Goal: Information Seeking & Learning: Check status

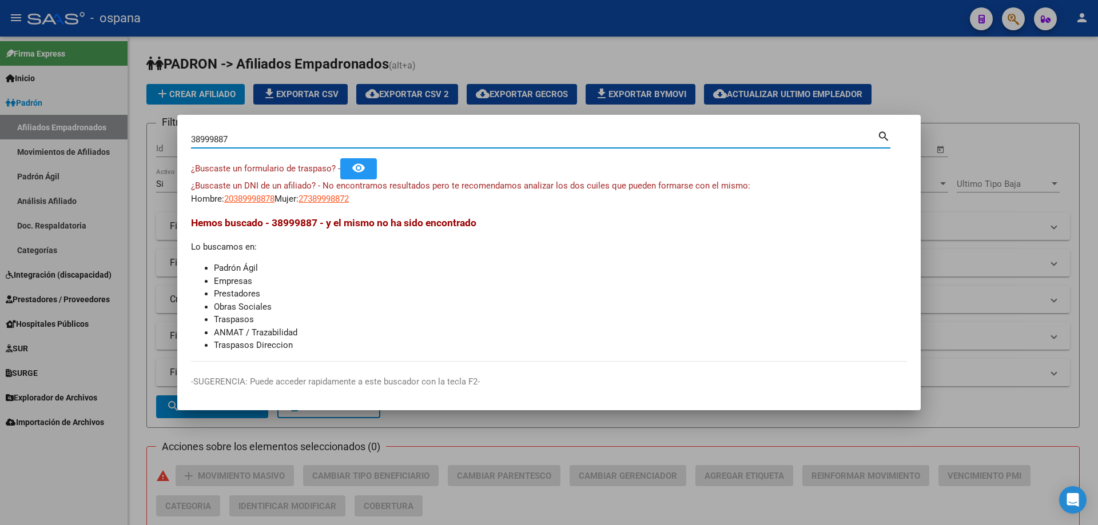
drag, startPoint x: 251, startPoint y: 143, endPoint x: 95, endPoint y: 109, distance: 159.8
click at [95, 109] on div "38999887 Buscar (apellido, dni, cuil, nro traspaso, cuit, obra social) search ¿…" at bounding box center [549, 262] width 1098 height 525
drag, startPoint x: 238, startPoint y: 138, endPoint x: 159, endPoint y: 122, distance: 80.6
click at [159, 122] on div "38999887 Buscar (apellido, dni, cuil, nro traspaso, cuit, obra social) search ¿…" at bounding box center [549, 262] width 1098 height 525
type input "22233541"
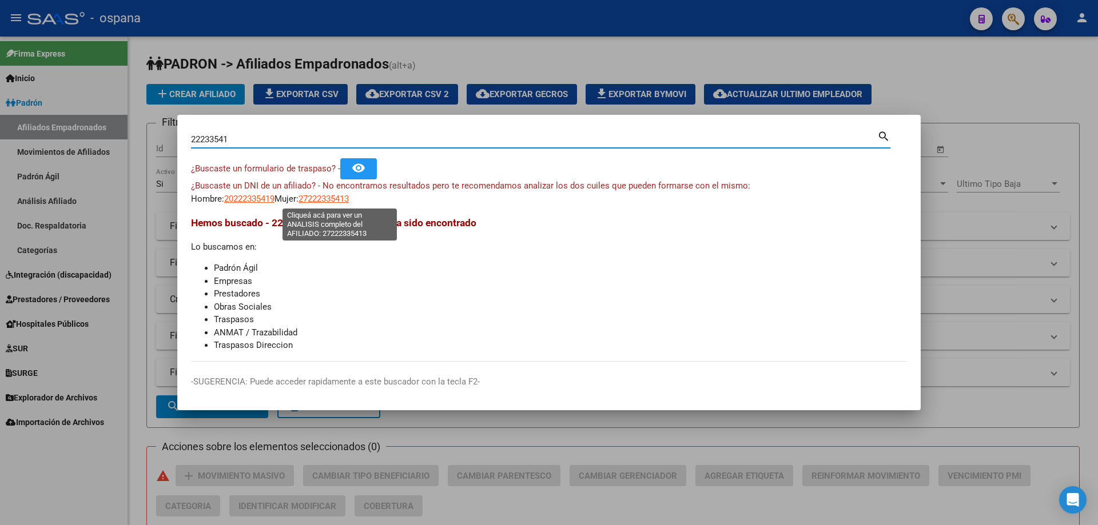
click at [330, 202] on span "27222335413" at bounding box center [323, 199] width 50 height 10
type textarea "27222335413"
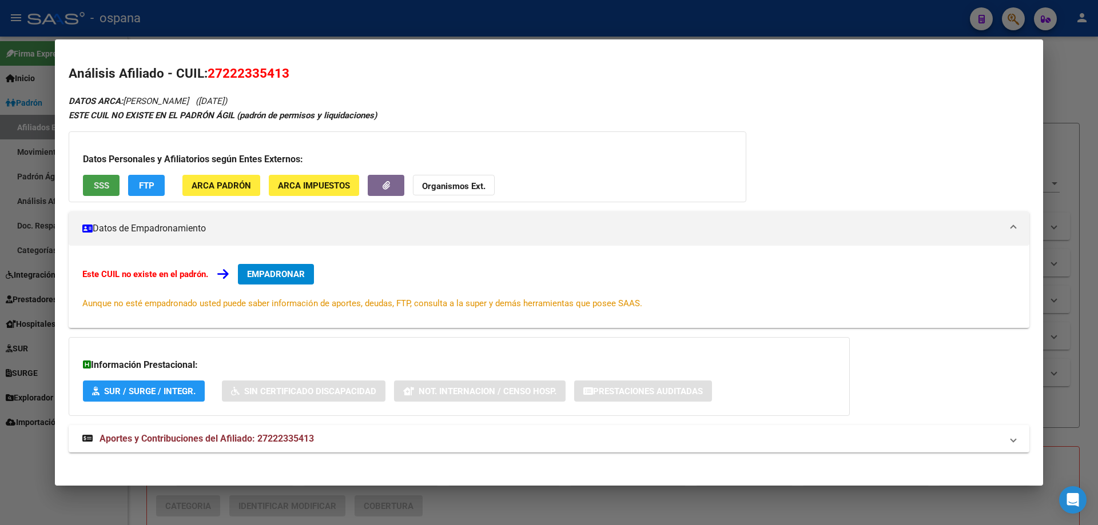
click at [105, 176] on button "SSS" at bounding box center [101, 185] width 37 height 21
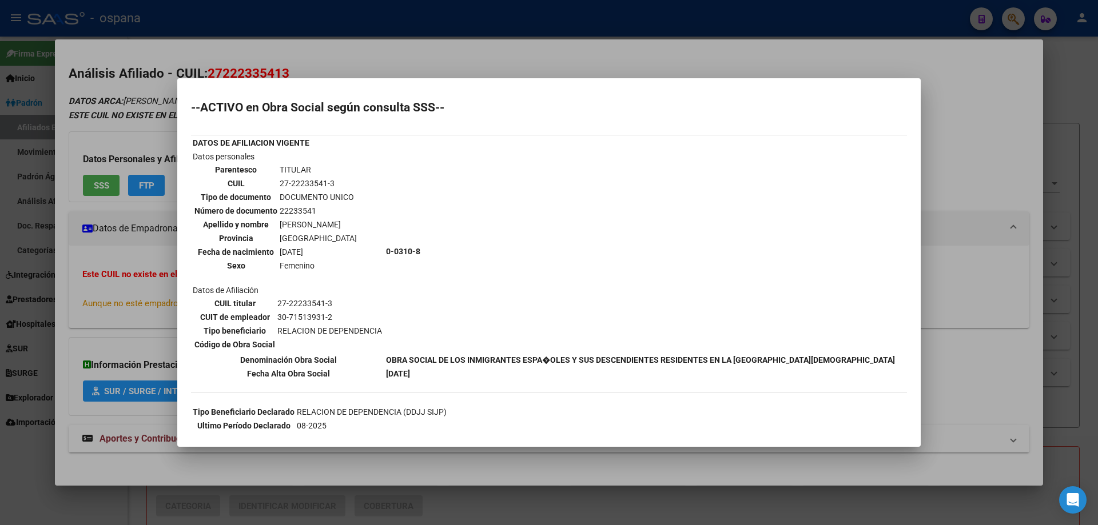
drag, startPoint x: 292, startPoint y: 183, endPoint x: 324, endPoint y: 183, distance: 32.6
click at [324, 183] on td "27-22233541-3" at bounding box center [318, 183] width 78 height 13
copy td "22233541"
click at [123, 254] on div at bounding box center [549, 262] width 1098 height 525
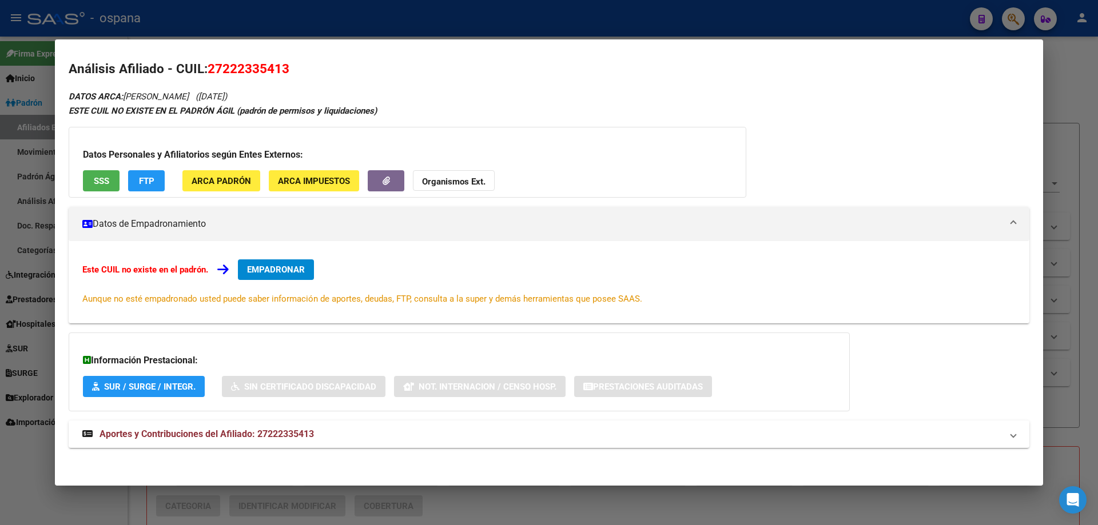
scroll to position [6, 0]
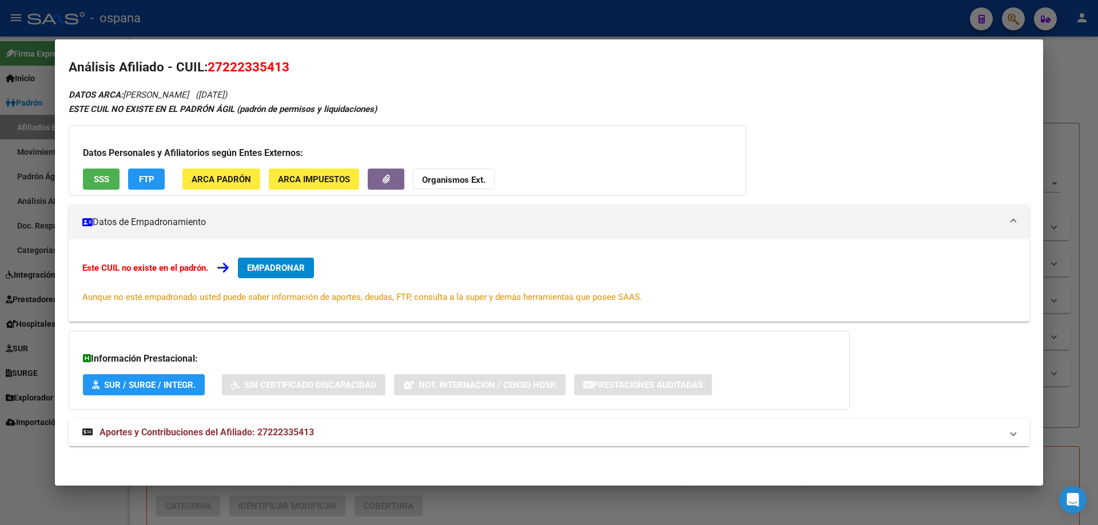
click at [155, 435] on span "Aportes y Contribuciones del Afiliado: 27222335413" at bounding box center [206, 432] width 214 height 11
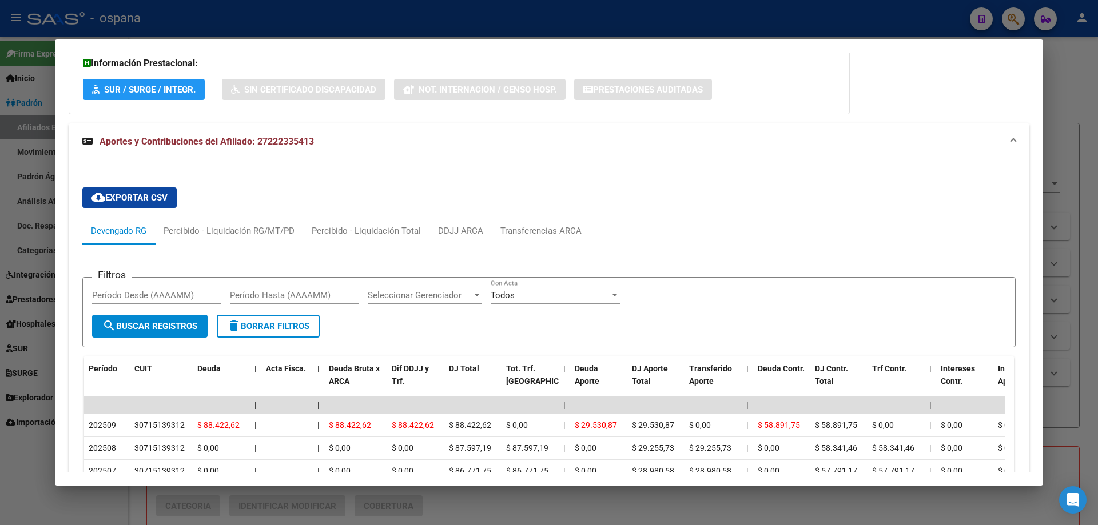
scroll to position [409, 0]
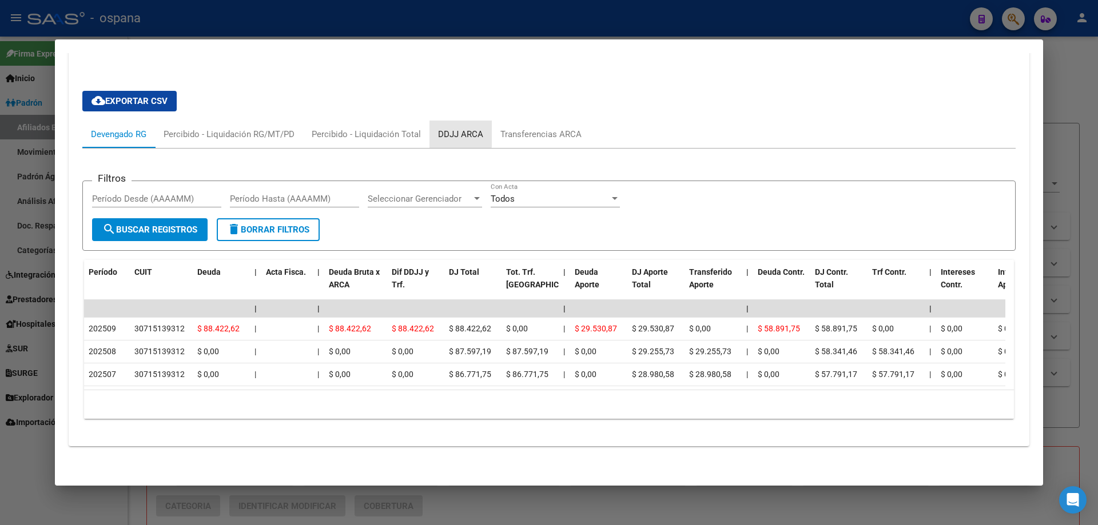
click at [451, 128] on div "DDJJ ARCA" at bounding box center [460, 134] width 45 height 13
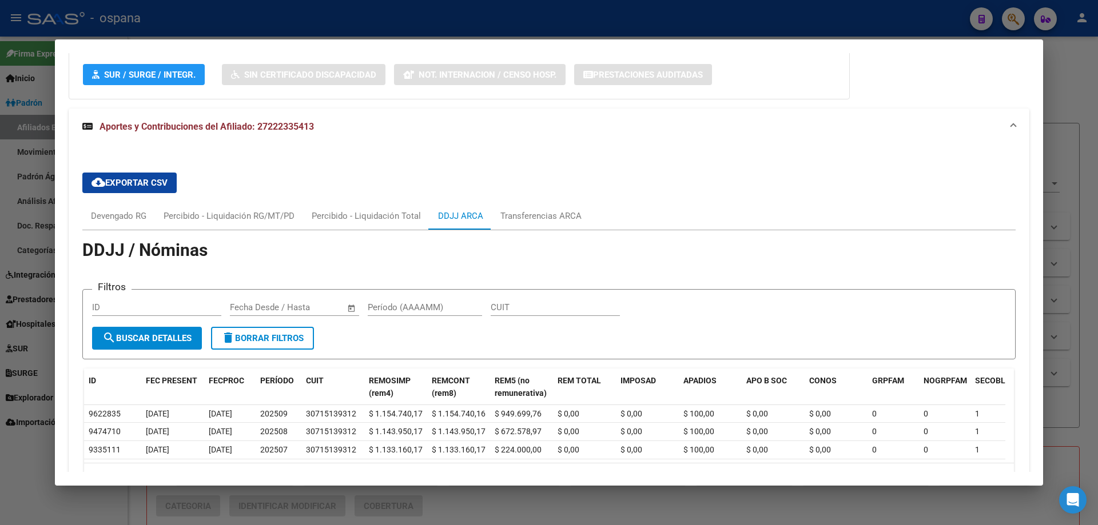
scroll to position [398, 0]
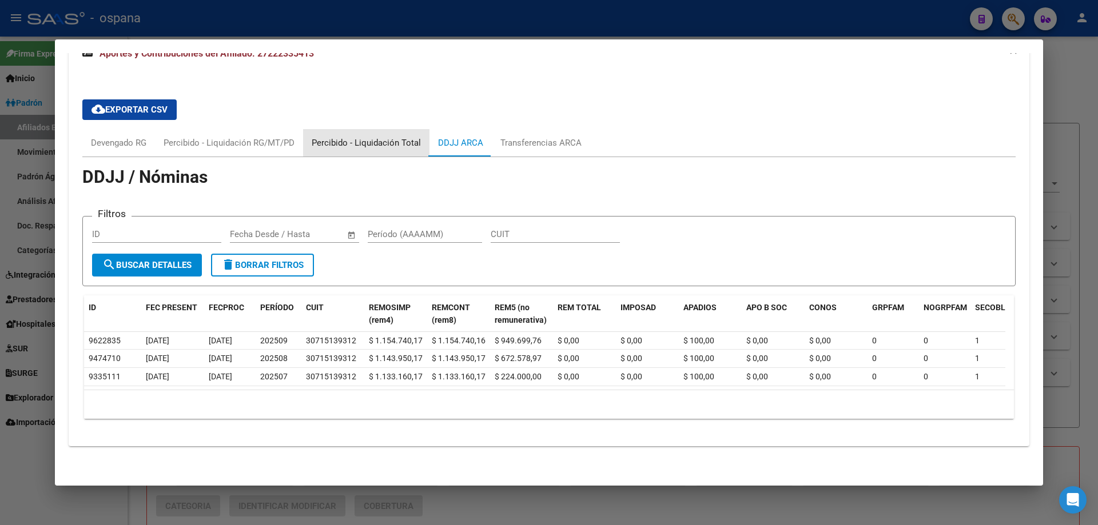
click at [389, 137] on div "Percibido - Liquidación Total" at bounding box center [366, 143] width 109 height 13
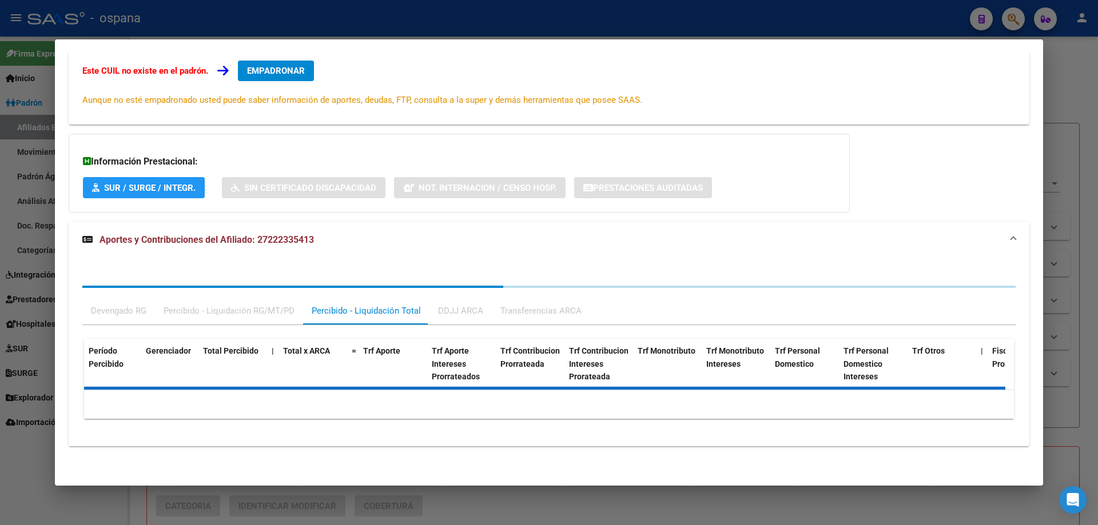
scroll to position [267, 0]
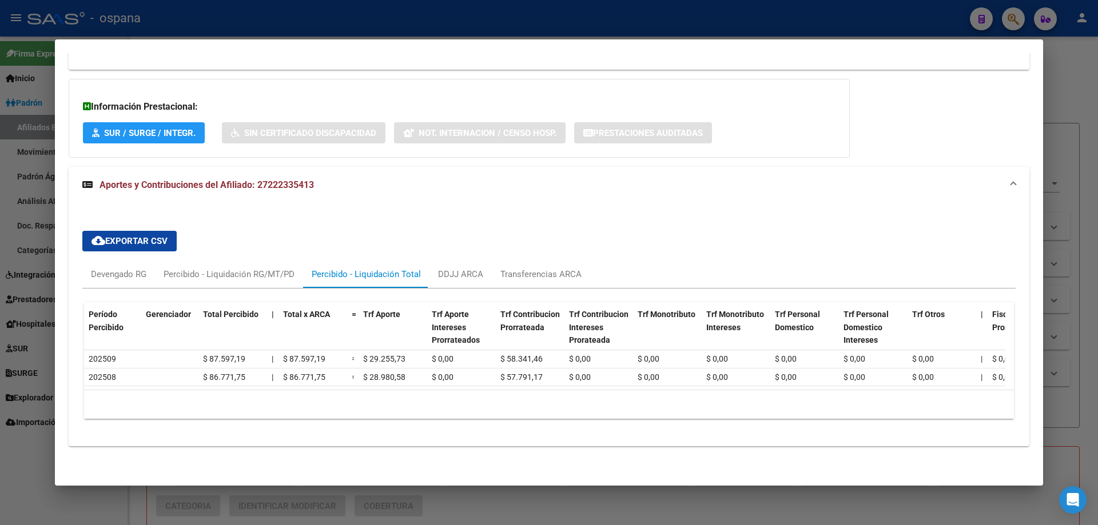
click at [0, 191] on div at bounding box center [549, 262] width 1098 height 525
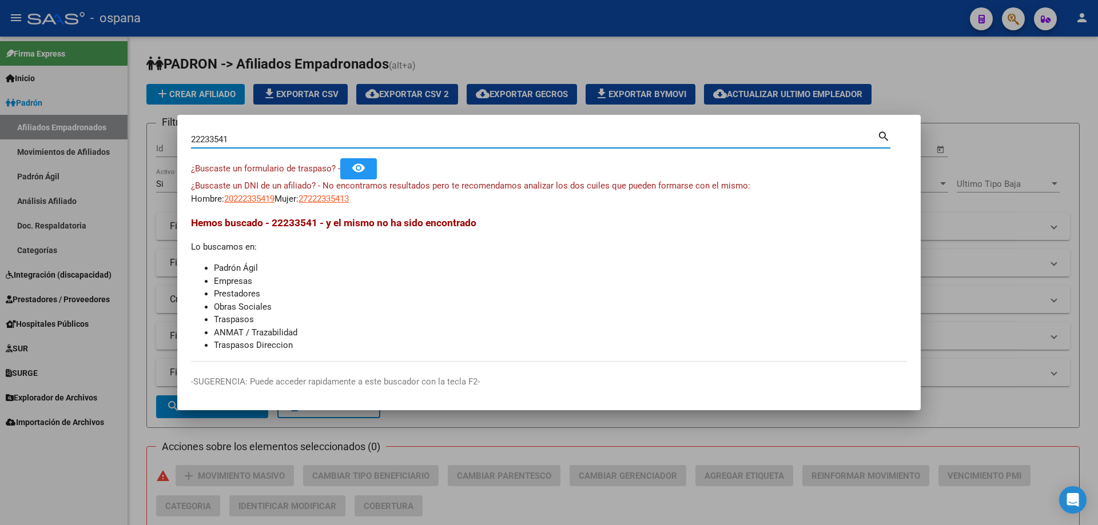
drag, startPoint x: 256, startPoint y: 142, endPoint x: 80, endPoint y: 104, distance: 179.6
click at [80, 104] on div "22233541 Buscar (apellido, dni, cuil, nro traspaso, cuit, obra social) search ¿…" at bounding box center [549, 262] width 1098 height 525
type input "14958500"
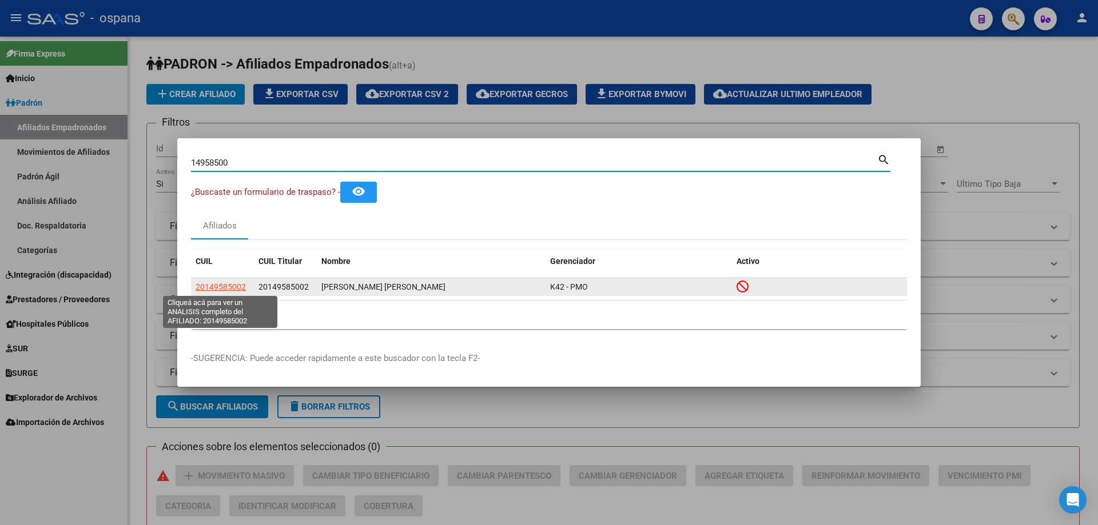
click at [214, 288] on span "20149585002" at bounding box center [220, 286] width 50 height 9
type textarea "20149585002"
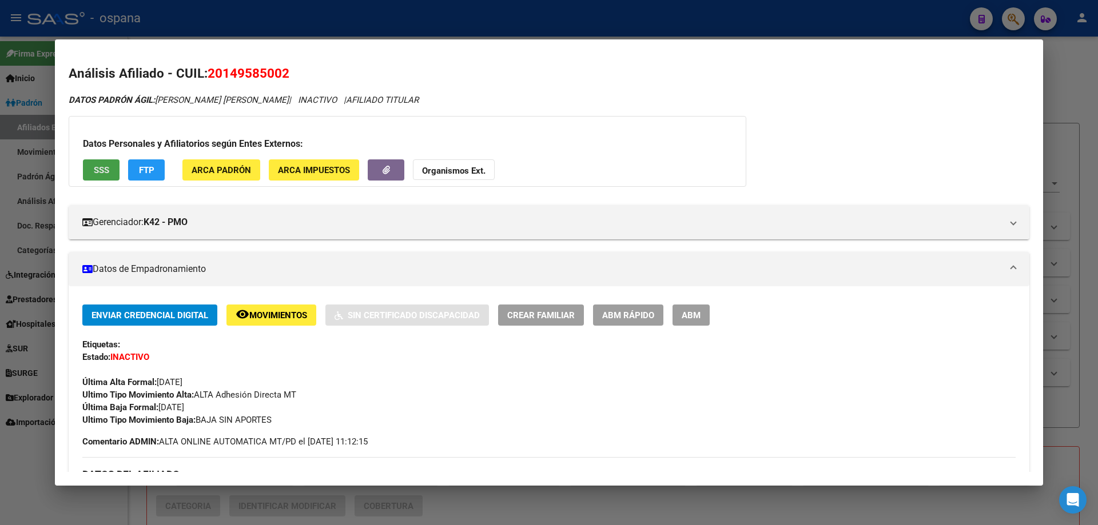
click at [106, 171] on span "SSS" at bounding box center [101, 170] width 15 height 10
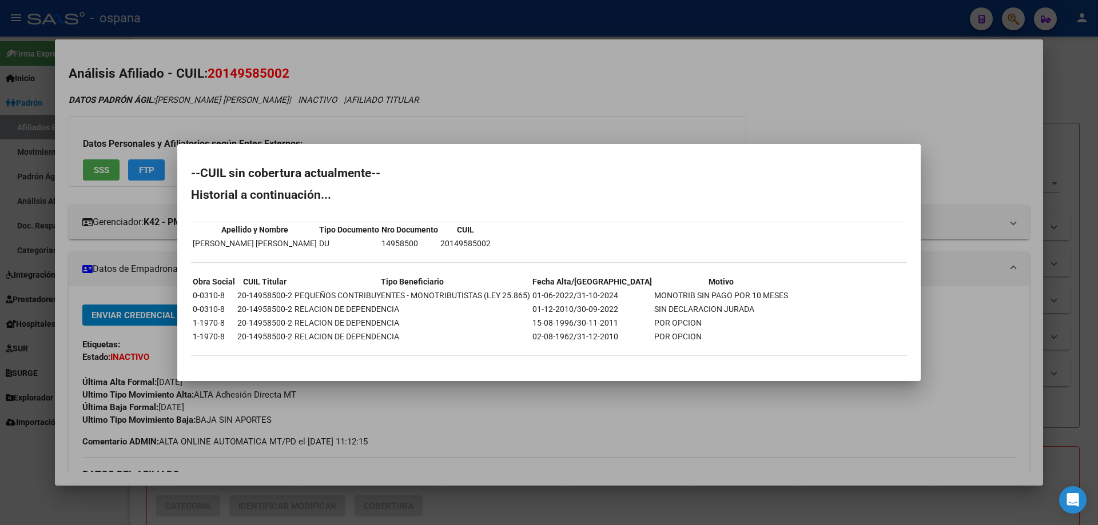
click at [66, 234] on div at bounding box center [549, 262] width 1098 height 525
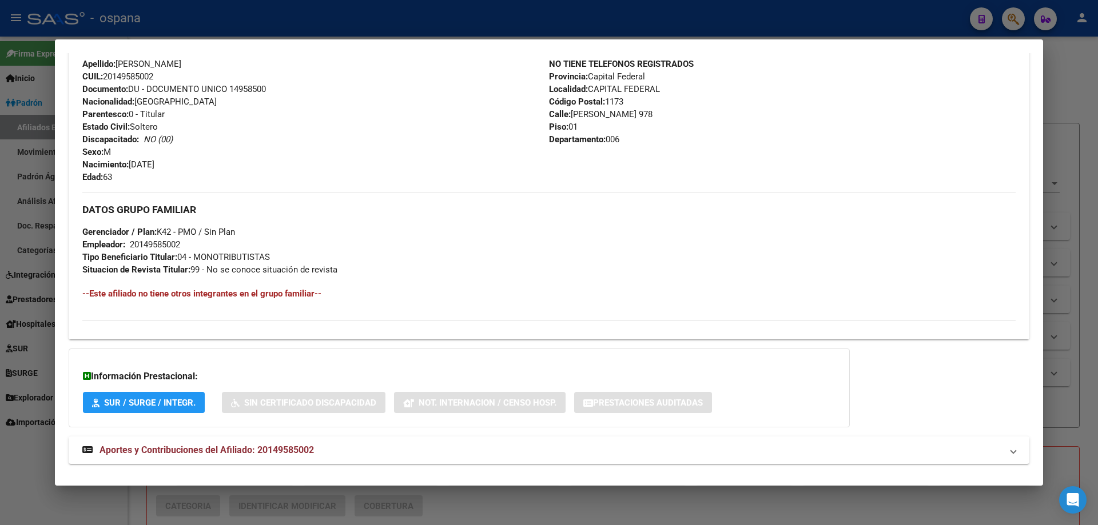
scroll to position [450, 0]
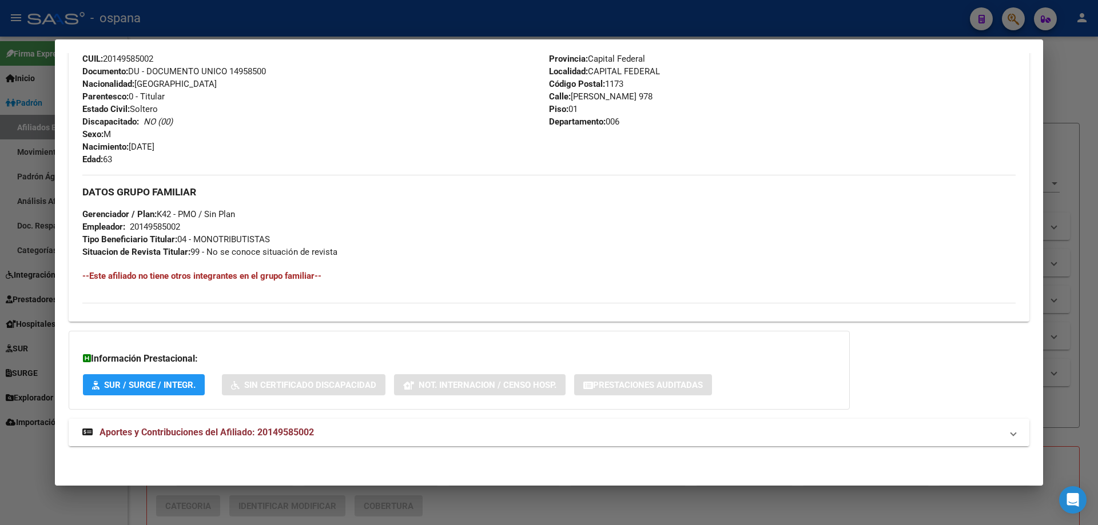
click at [163, 439] on strong "Aportes y Contribuciones del Afiliado: 20149585002" at bounding box center [198, 433] width 232 height 14
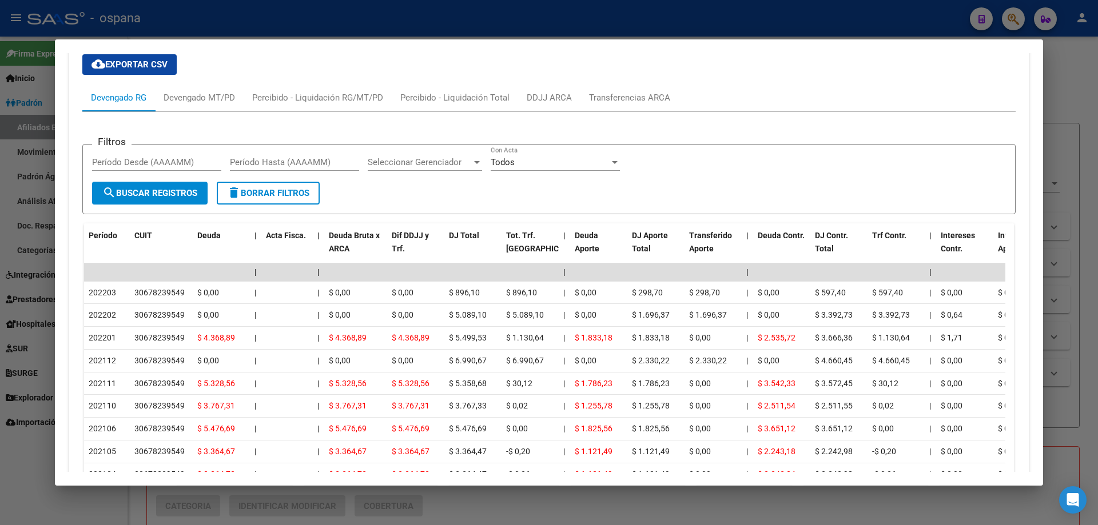
scroll to position [860, 0]
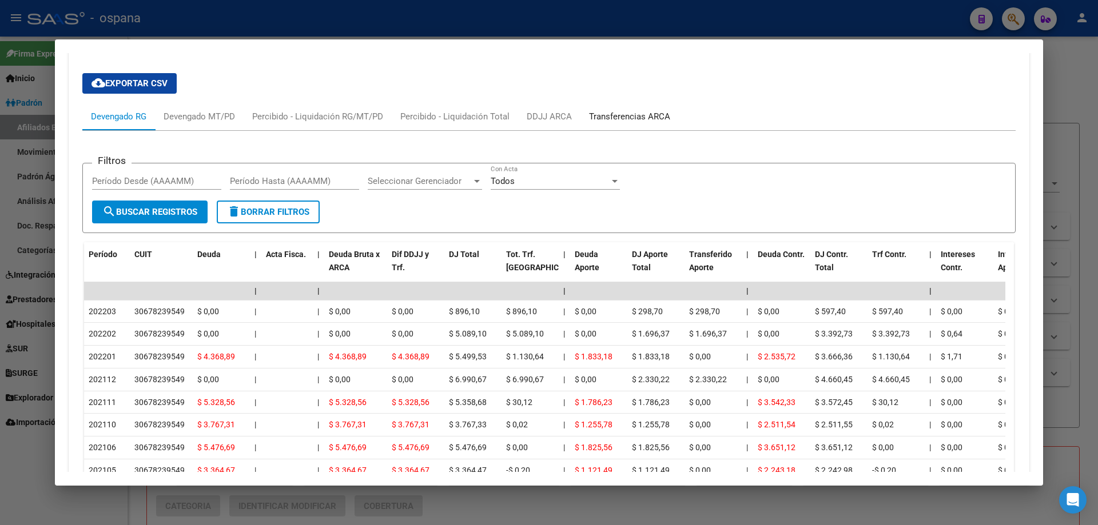
click at [612, 115] on div "Transferencias ARCA" at bounding box center [629, 116] width 81 height 13
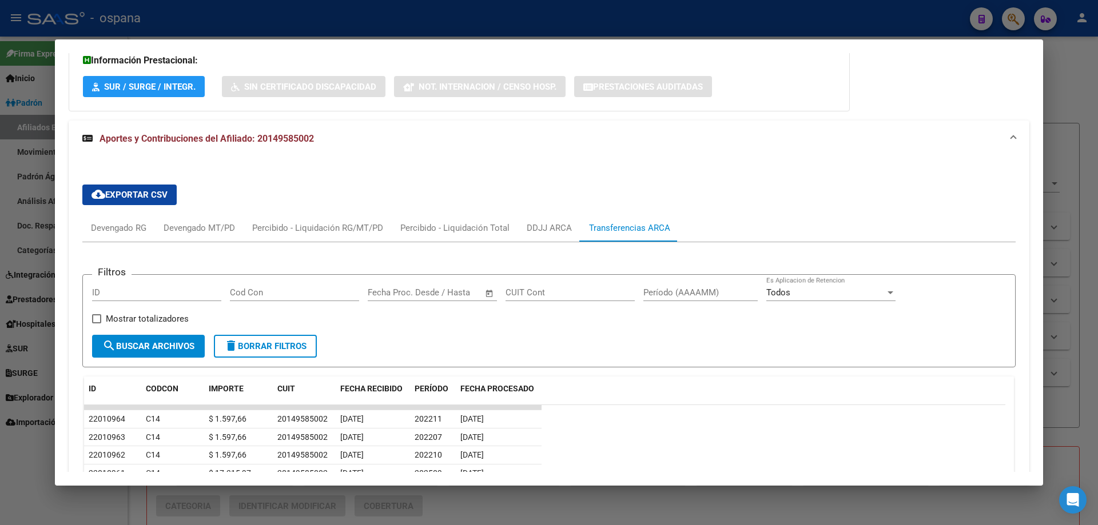
scroll to position [801, 0]
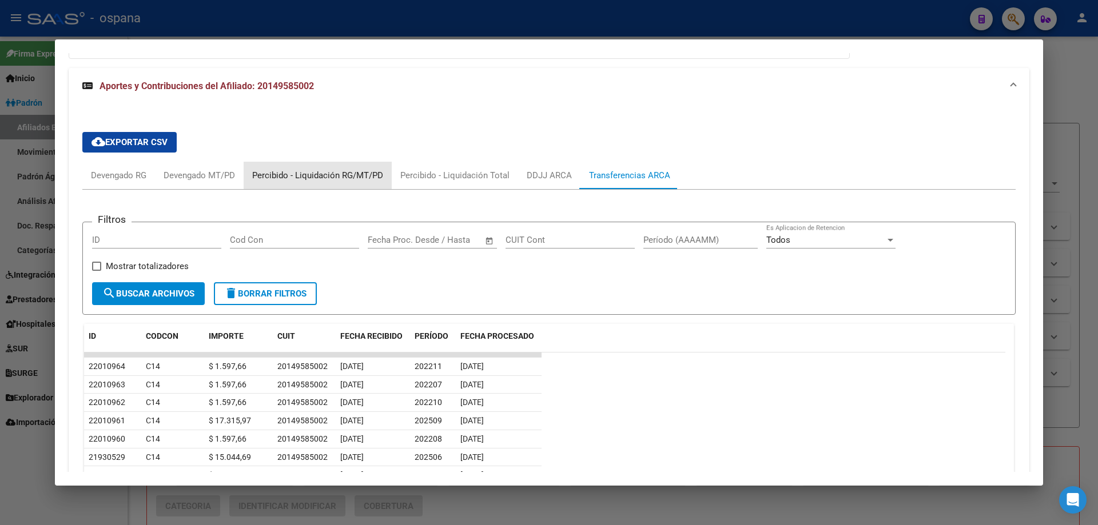
click at [368, 172] on div "Percibido - Liquidación RG/MT/PD" at bounding box center [317, 175] width 131 height 13
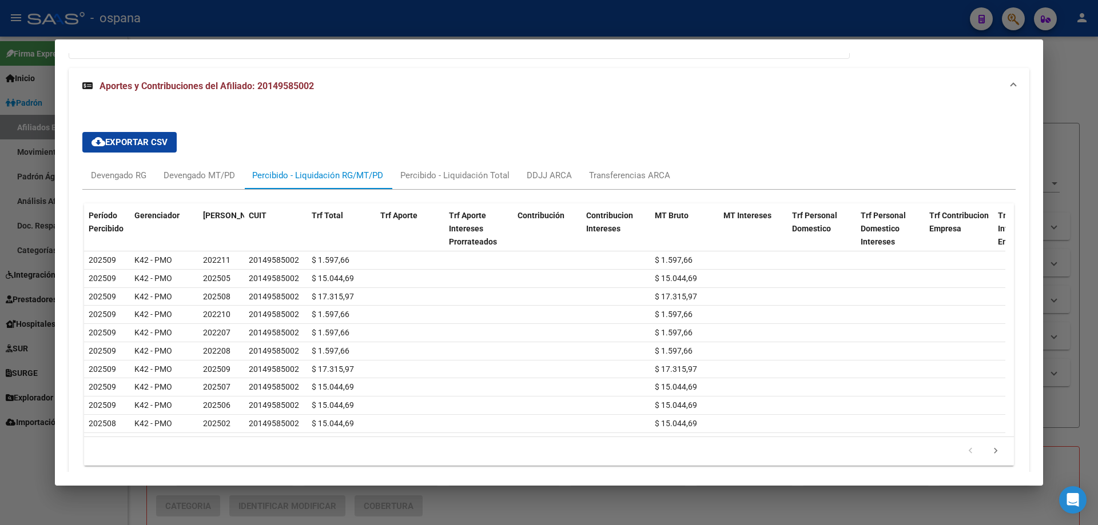
click at [0, 255] on div at bounding box center [549, 262] width 1098 height 525
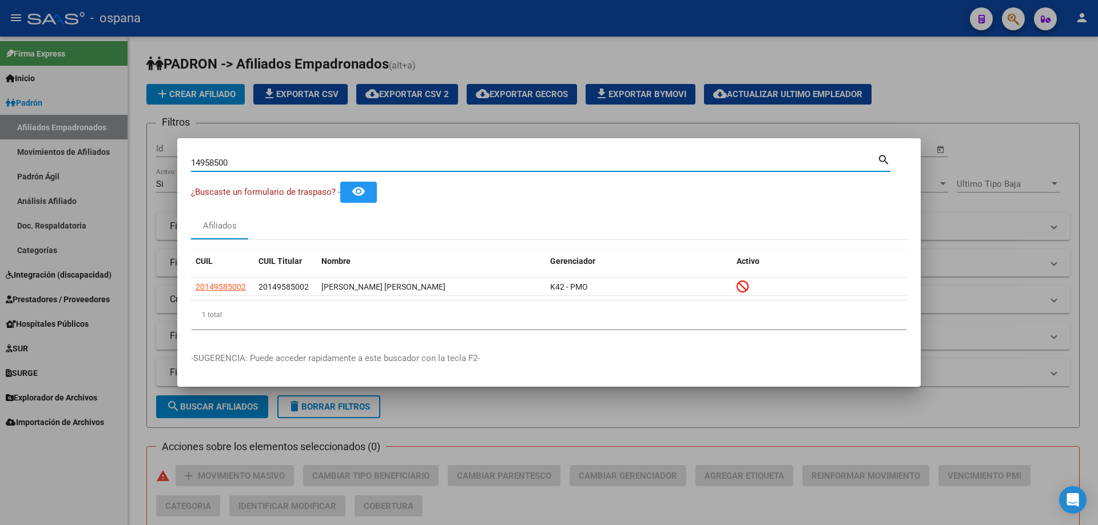
drag, startPoint x: 248, startPoint y: 158, endPoint x: 112, endPoint y: 130, distance: 139.0
click at [112, 130] on div "14958500 Buscar (apellido, dni, cuil, [PERSON_NAME], cuit, obra social) search …" at bounding box center [549, 262] width 1098 height 525
paste input "38999887"
type input "38999887"
